Goal: Task Accomplishment & Management: Complete application form

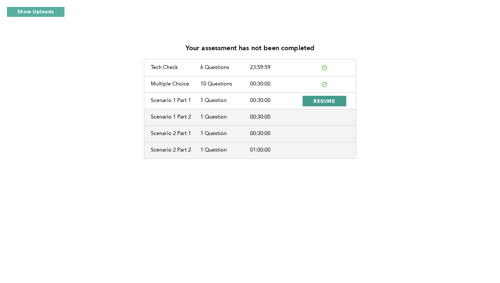
click at [327, 101] on span "RESUME" at bounding box center [324, 101] width 22 height 6
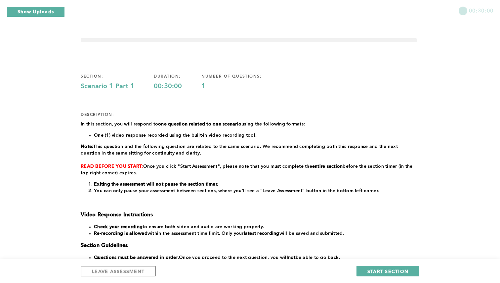
scroll to position [105, 0]
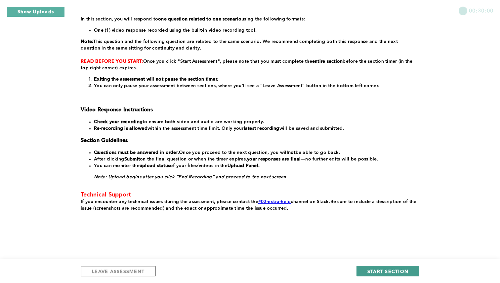
click at [386, 270] on span "START SECTION" at bounding box center [387, 272] width 41 height 6
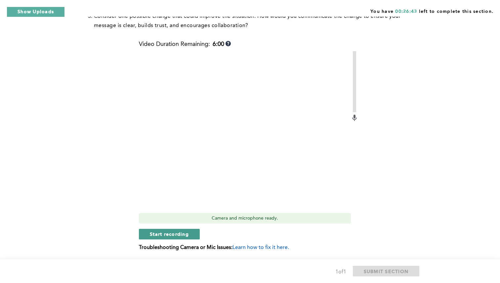
scroll to position [256, 0]
click at [177, 233] on span "Start recording" at bounding box center [169, 233] width 39 height 6
click at [177, 233] on span "Stop recording" at bounding box center [169, 233] width 39 height 6
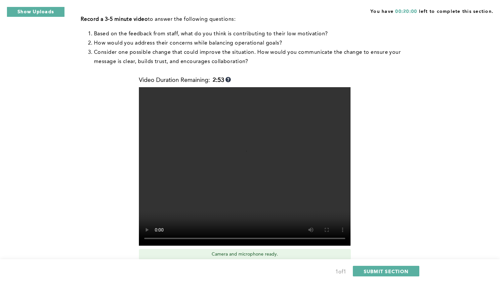
scroll to position [219, 0]
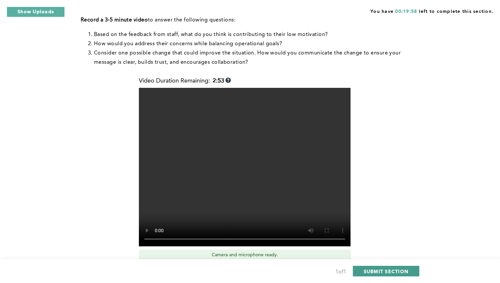
click at [377, 269] on span "SUBMIT SECTION" at bounding box center [386, 272] width 45 height 6
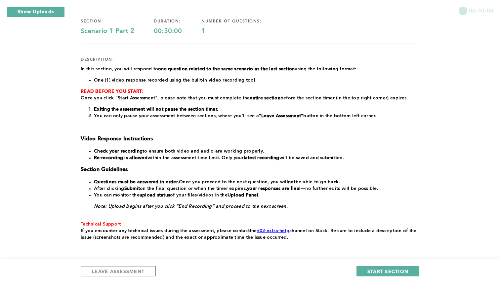
scroll to position [57, 0]
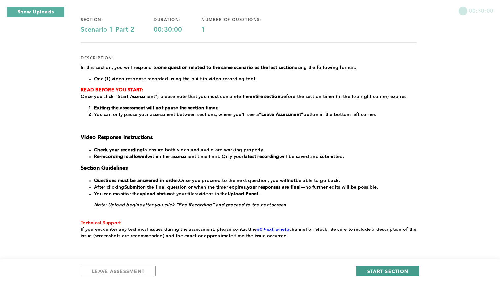
click at [380, 270] on span "START SECTION" at bounding box center [387, 272] width 41 height 6
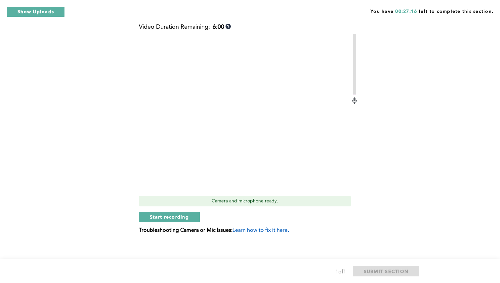
scroll to position [257, 0]
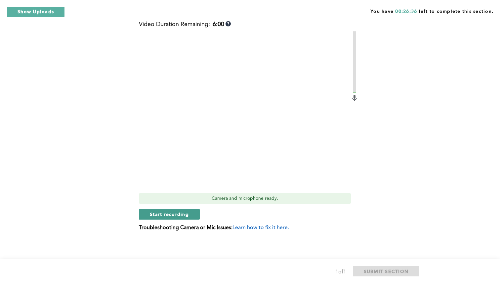
click at [181, 214] on span "Start recording" at bounding box center [169, 214] width 39 height 6
click at [181, 214] on span "Stop recording" at bounding box center [169, 214] width 39 height 6
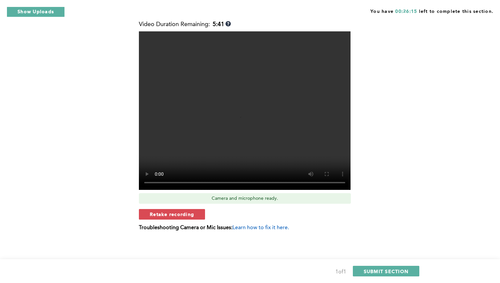
click at [181, 214] on span "Retake recording" at bounding box center [172, 214] width 44 height 6
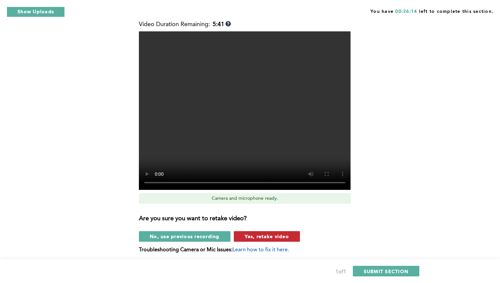
click at [251, 237] on span "Yes, retake video" at bounding box center [267, 236] width 44 height 6
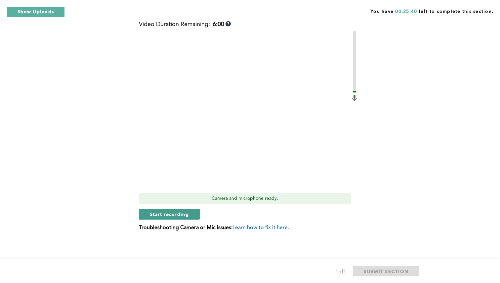
click at [181, 216] on span "Start recording" at bounding box center [169, 214] width 39 height 6
click at [181, 216] on span "Stop recording" at bounding box center [169, 214] width 39 height 6
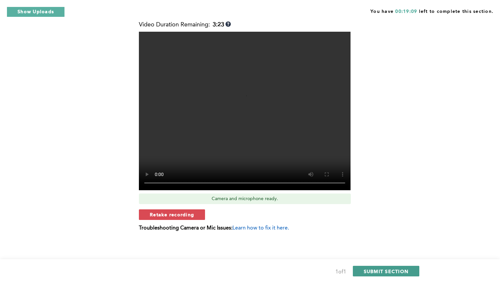
scroll to position [258, 0]
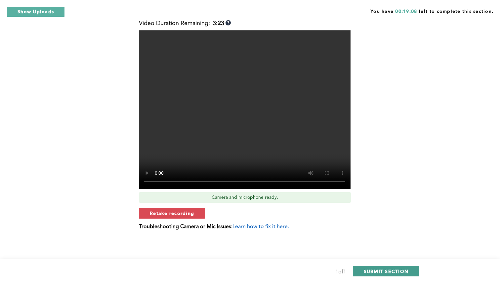
click at [386, 273] on span "SUBMIT SECTION" at bounding box center [386, 272] width 45 height 6
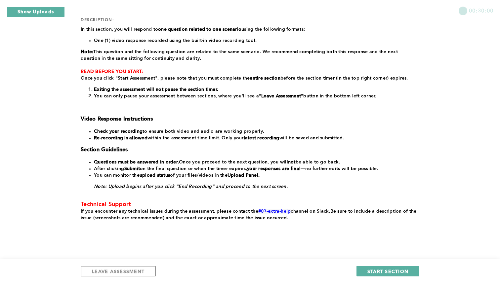
scroll to position [104, 0]
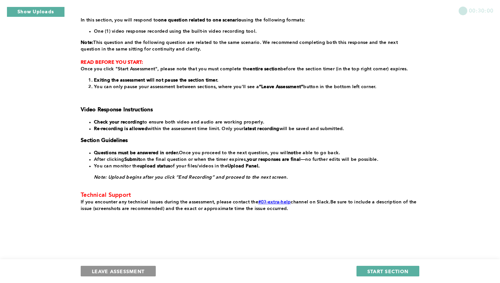
click at [143, 269] on span "LEAVE ASSESSMENT" at bounding box center [118, 272] width 53 height 6
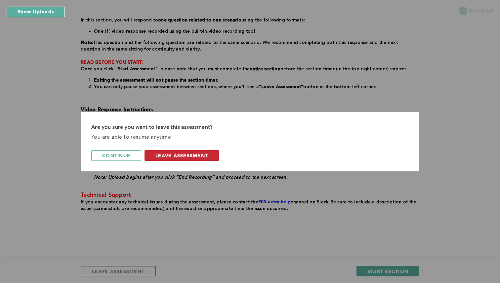
click at [184, 156] on span "leave assessment" at bounding box center [181, 155] width 53 height 6
